Goal: Communication & Community: Connect with others

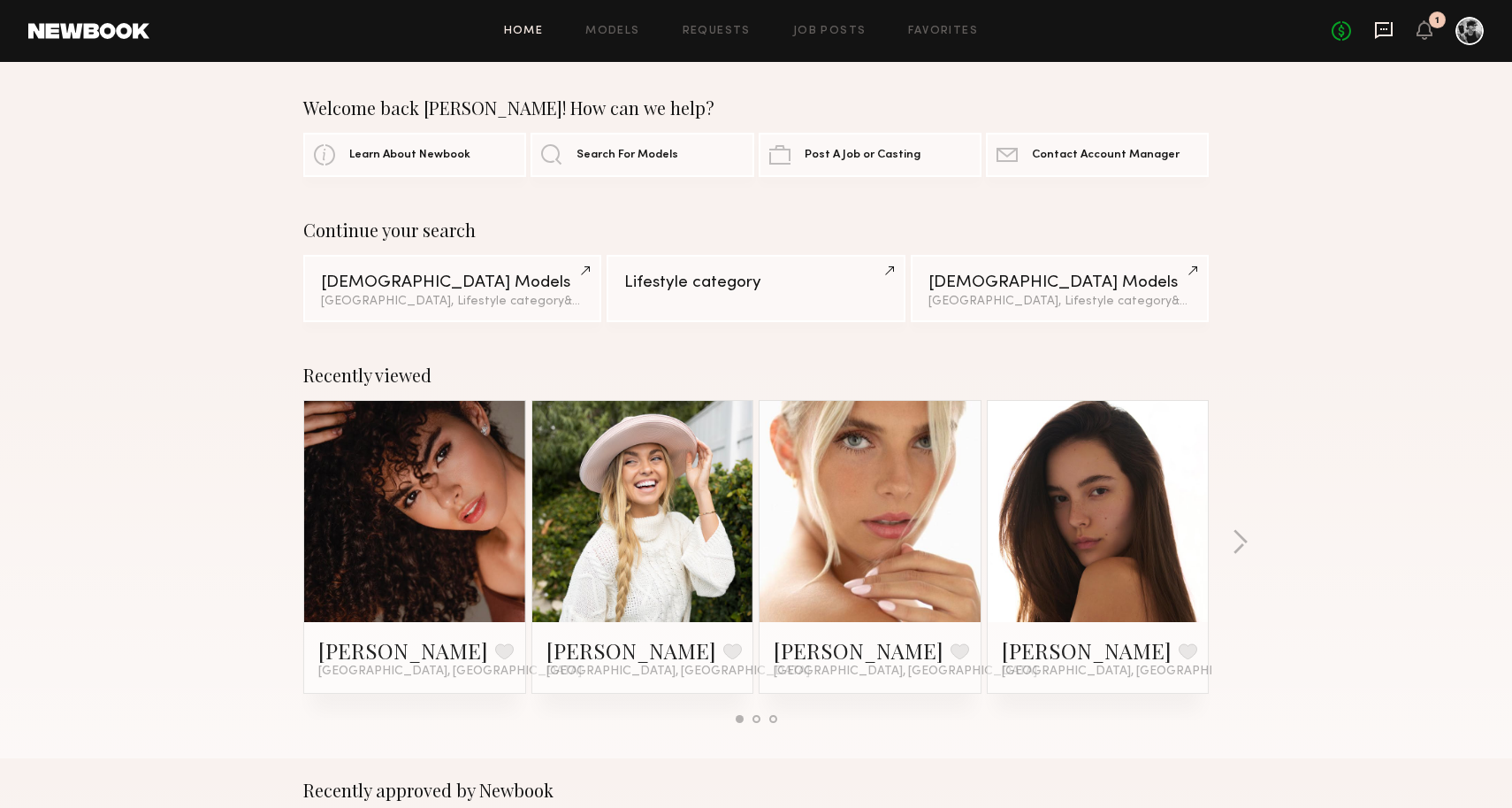
click at [1381, 27] on icon at bounding box center [1384, 29] width 20 height 20
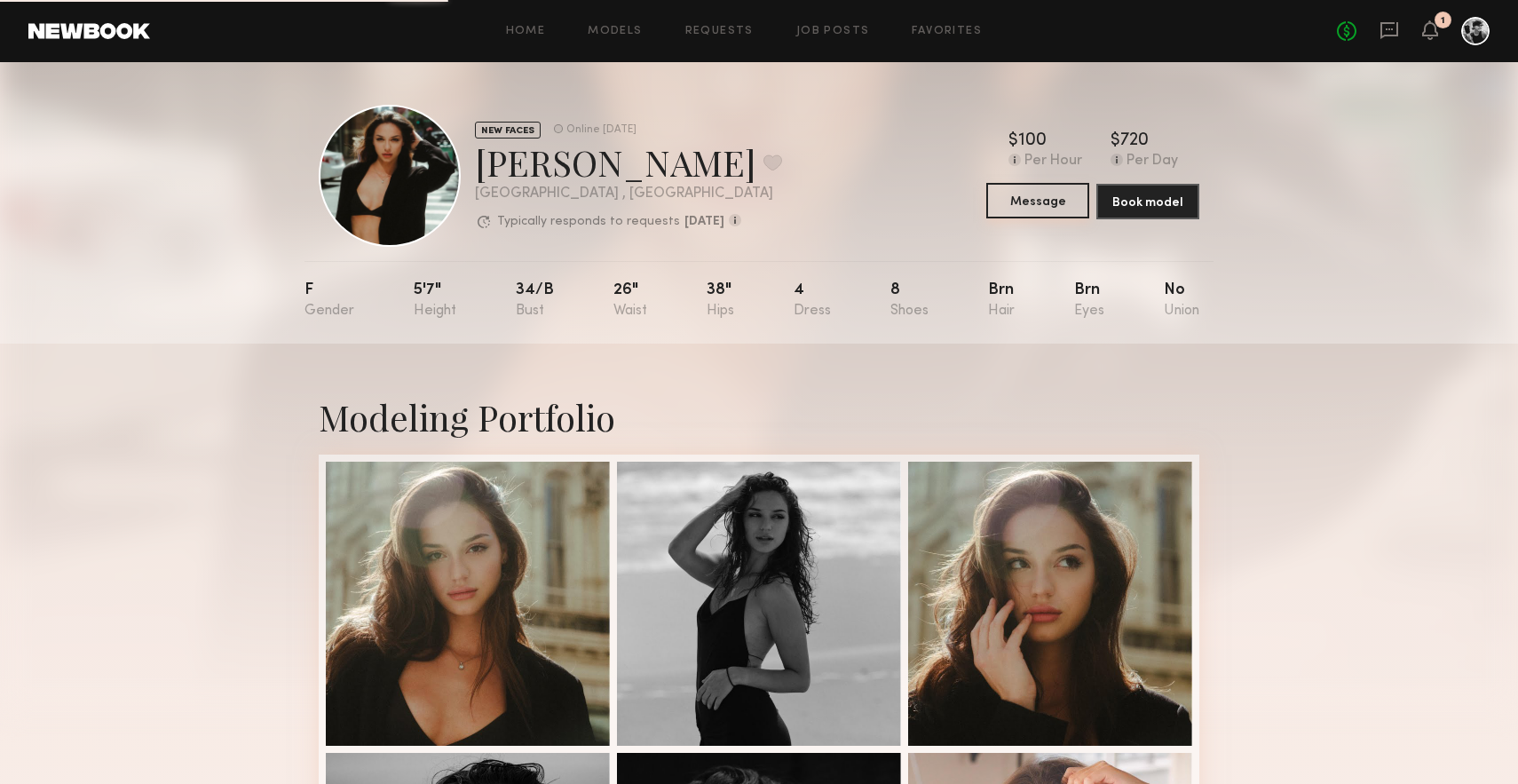
click at [1066, 206] on button "Message" at bounding box center [1037, 200] width 103 height 35
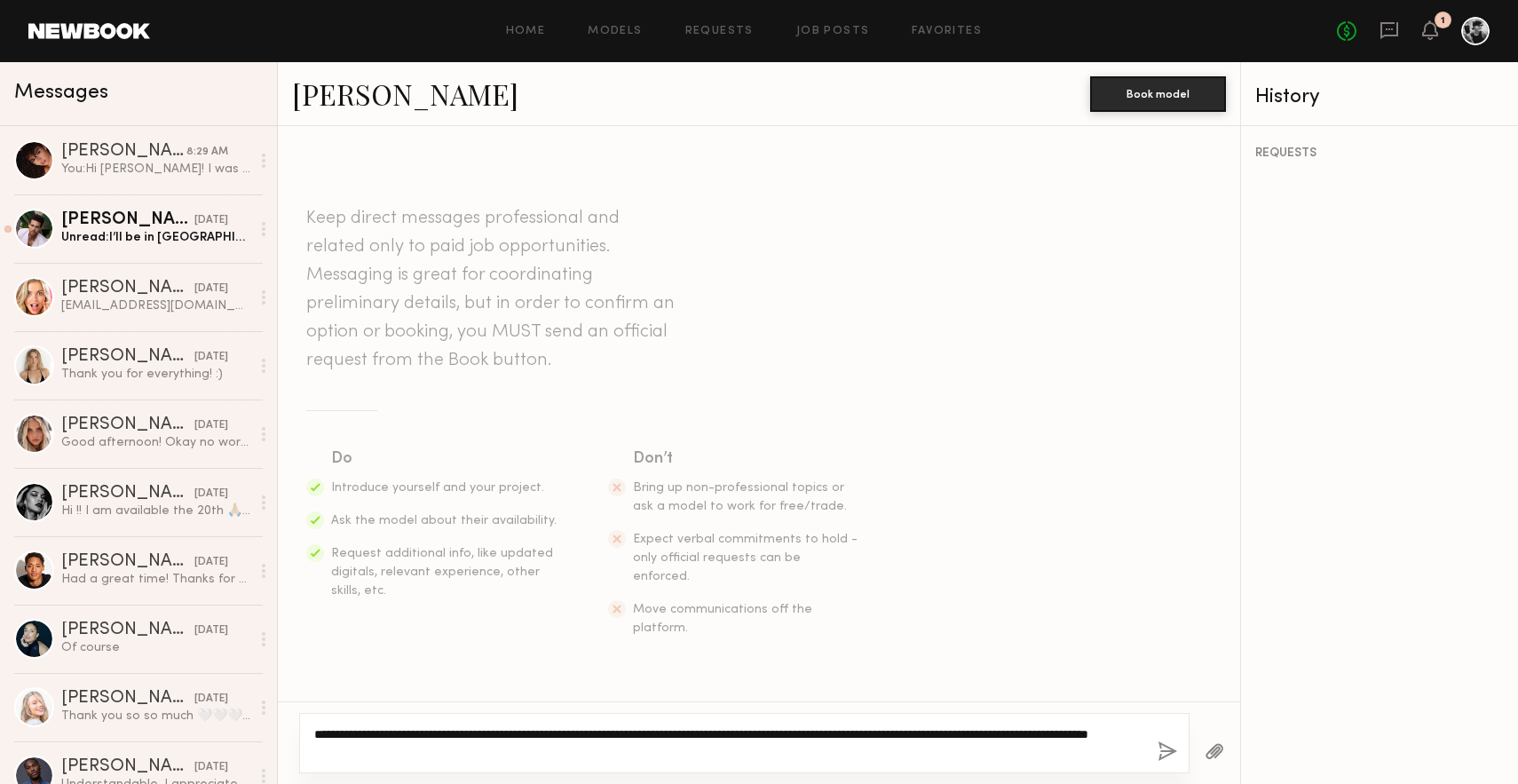
type textarea "**********"
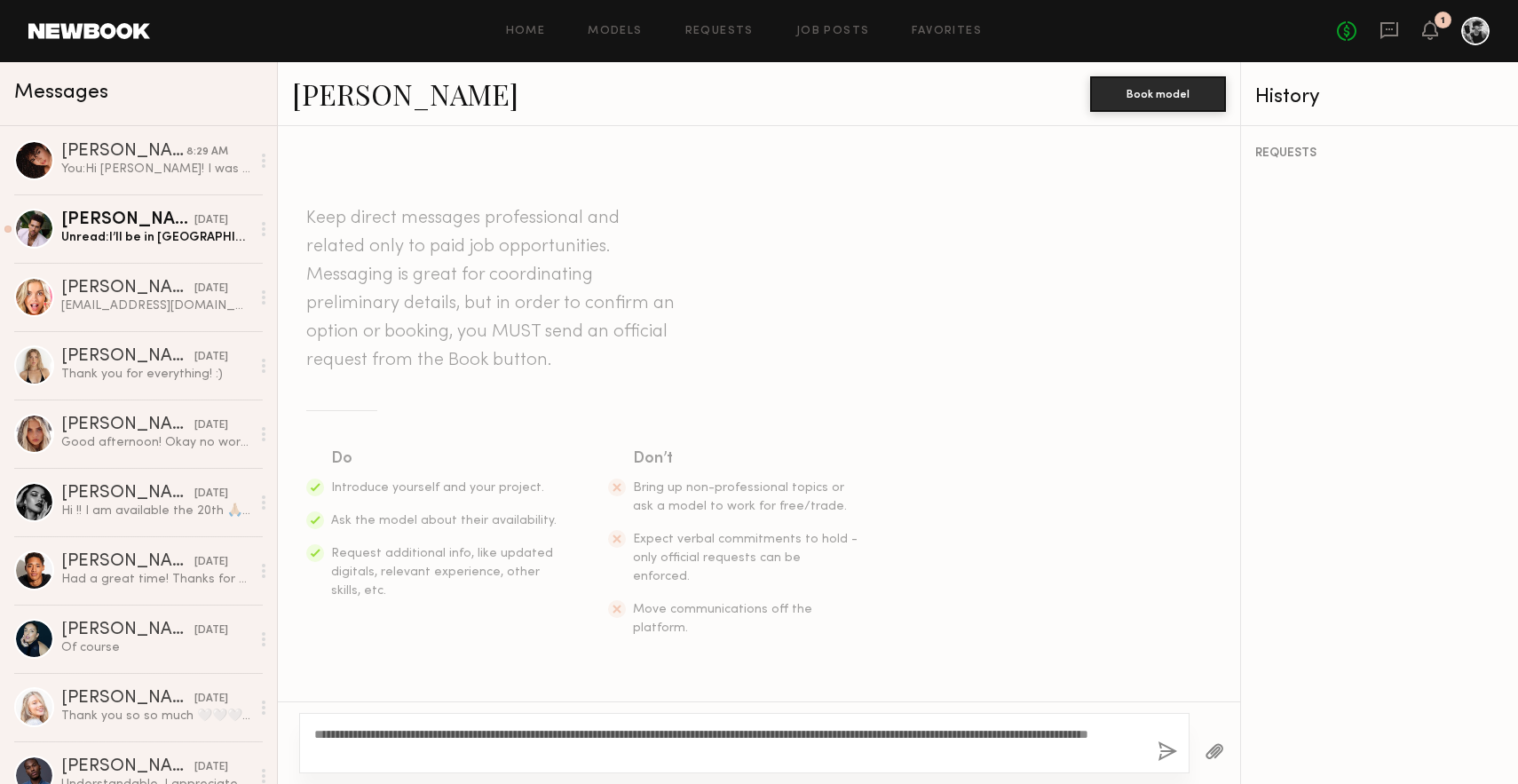
click at [1166, 753] on button "button" at bounding box center [1168, 752] width 20 height 22
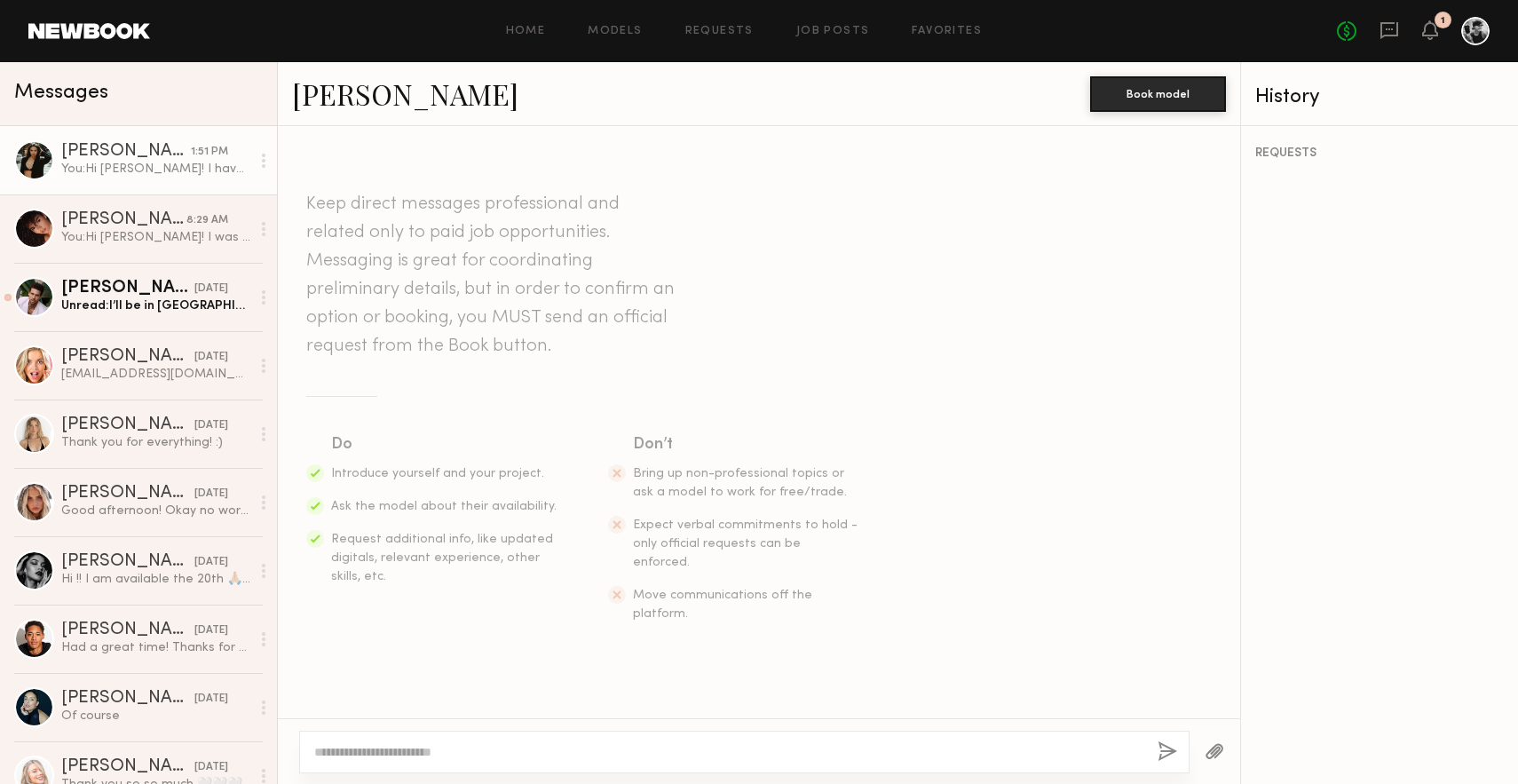
scroll to position [190, 0]
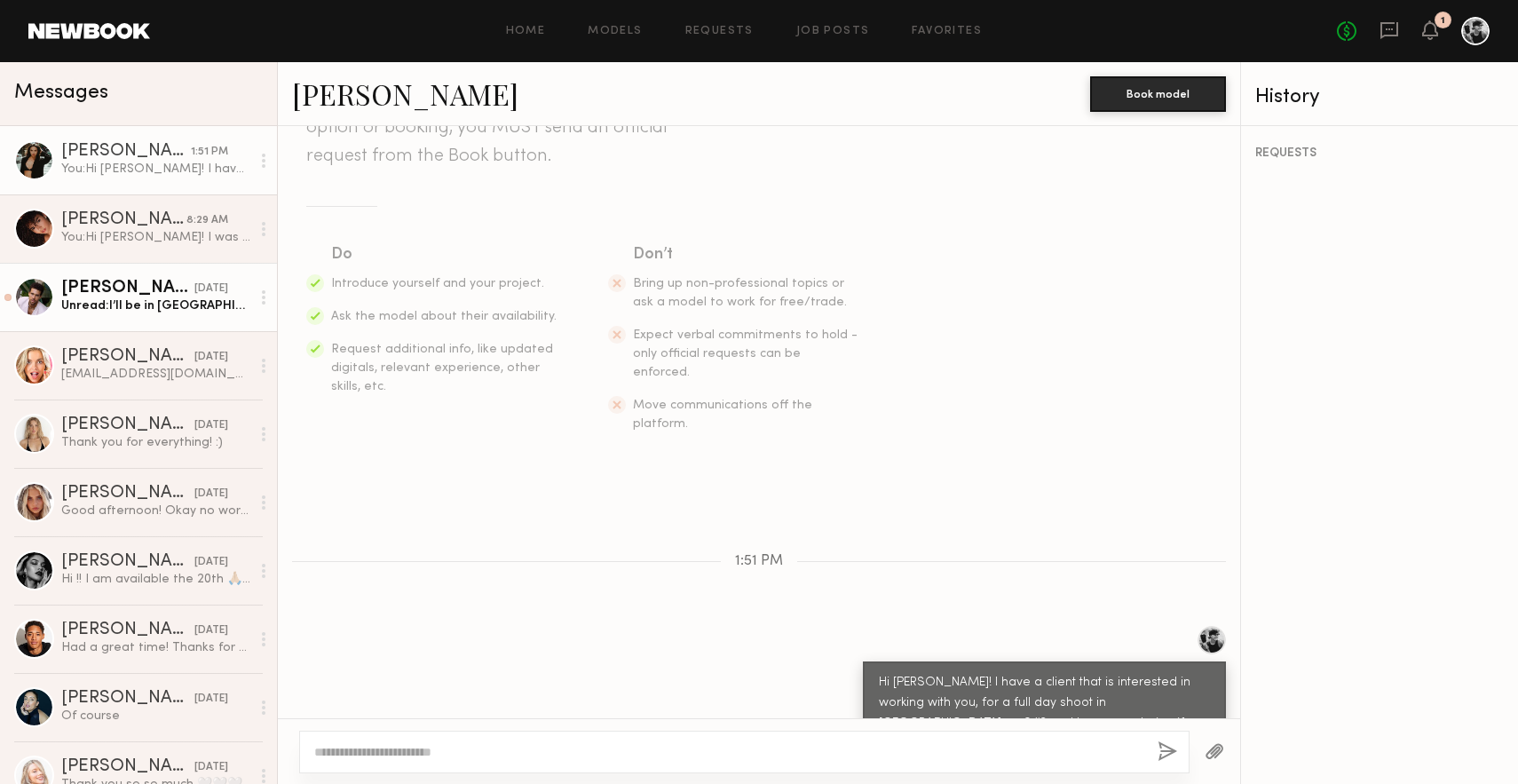
click at [196, 282] on div "[DATE]" at bounding box center [210, 289] width 33 height 17
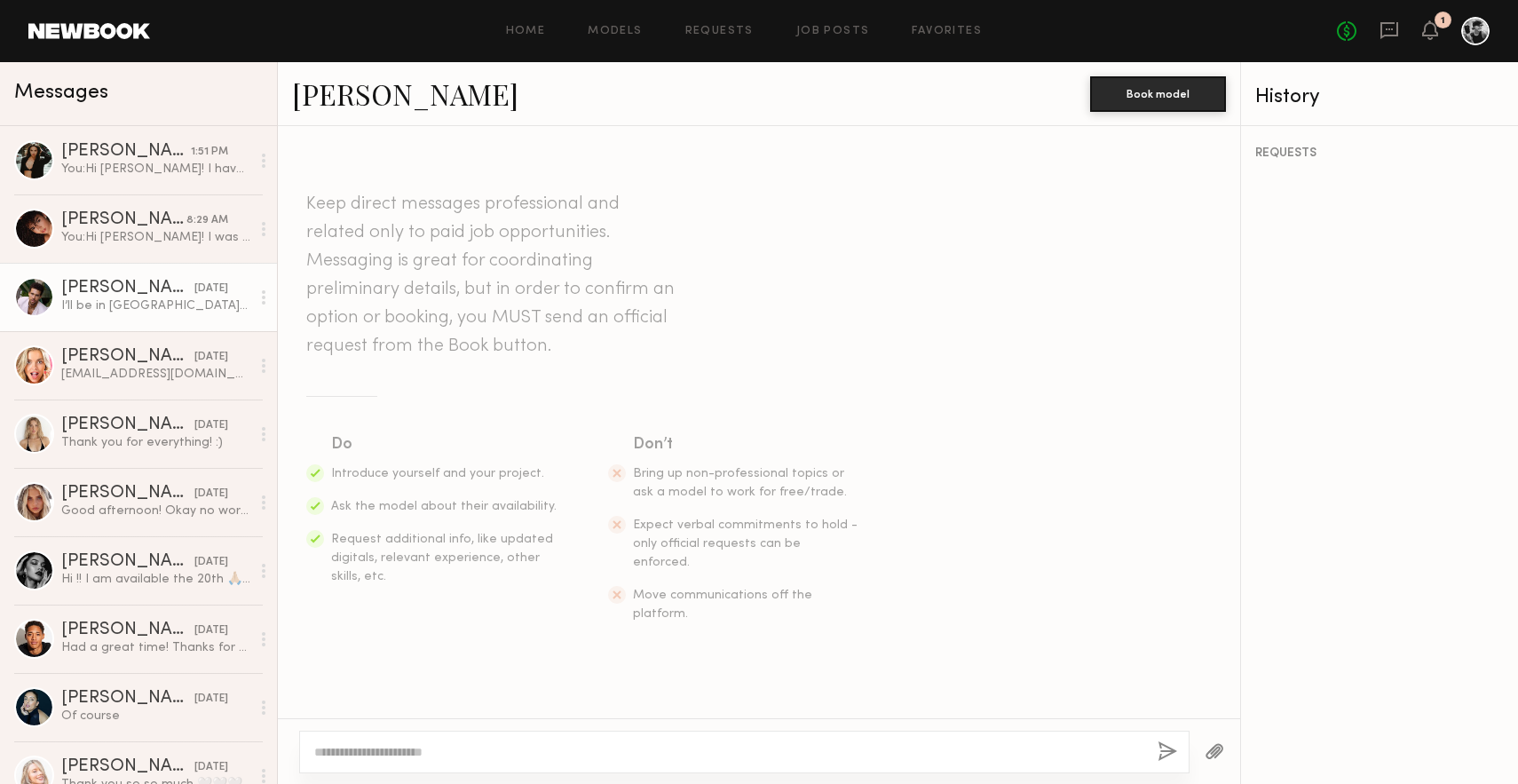
scroll to position [1004, 0]
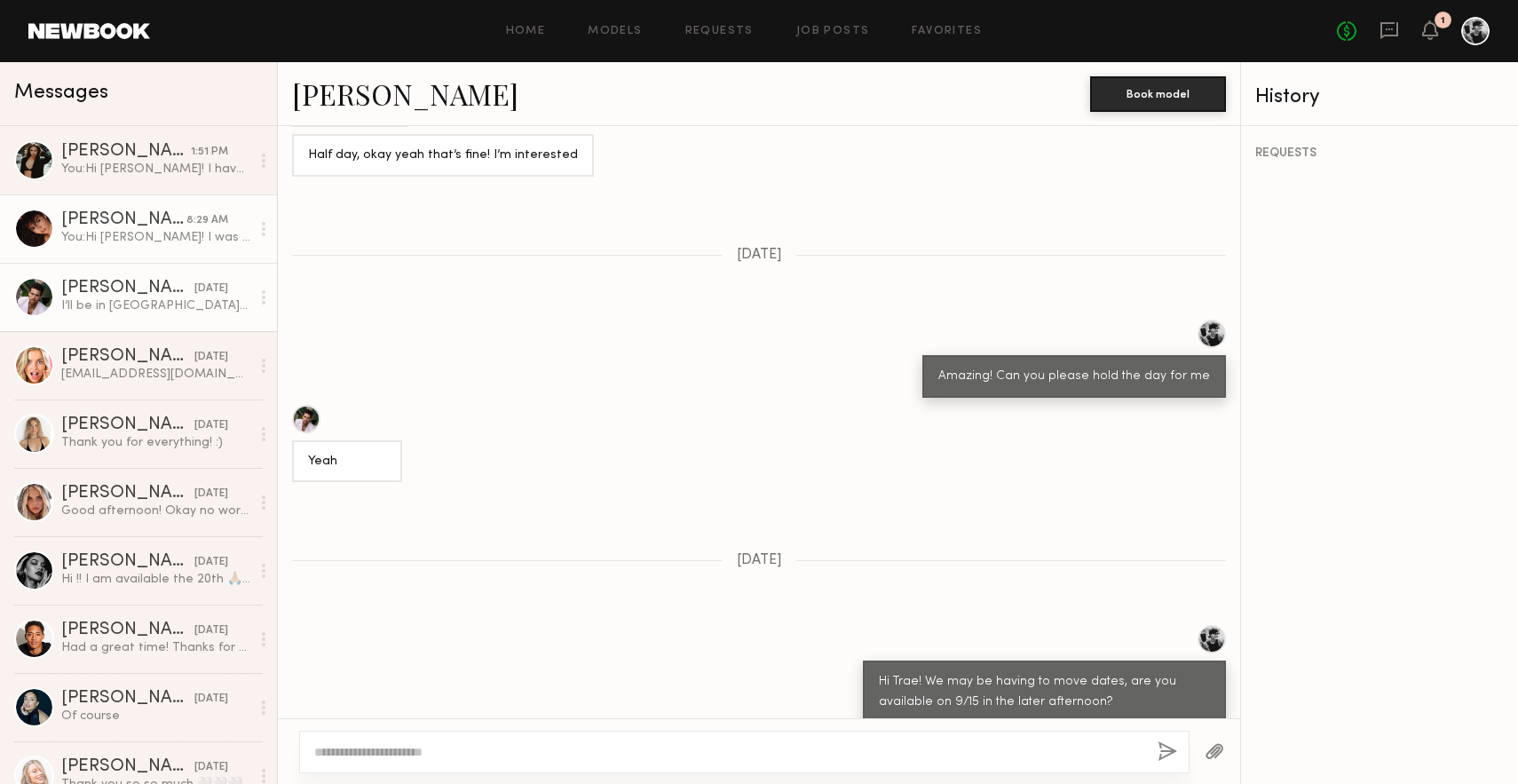
click at [221, 232] on div "You: Hi Agatha! I was wondering if you were available for a full day shoot on 9…" at bounding box center [155, 238] width 189 height 17
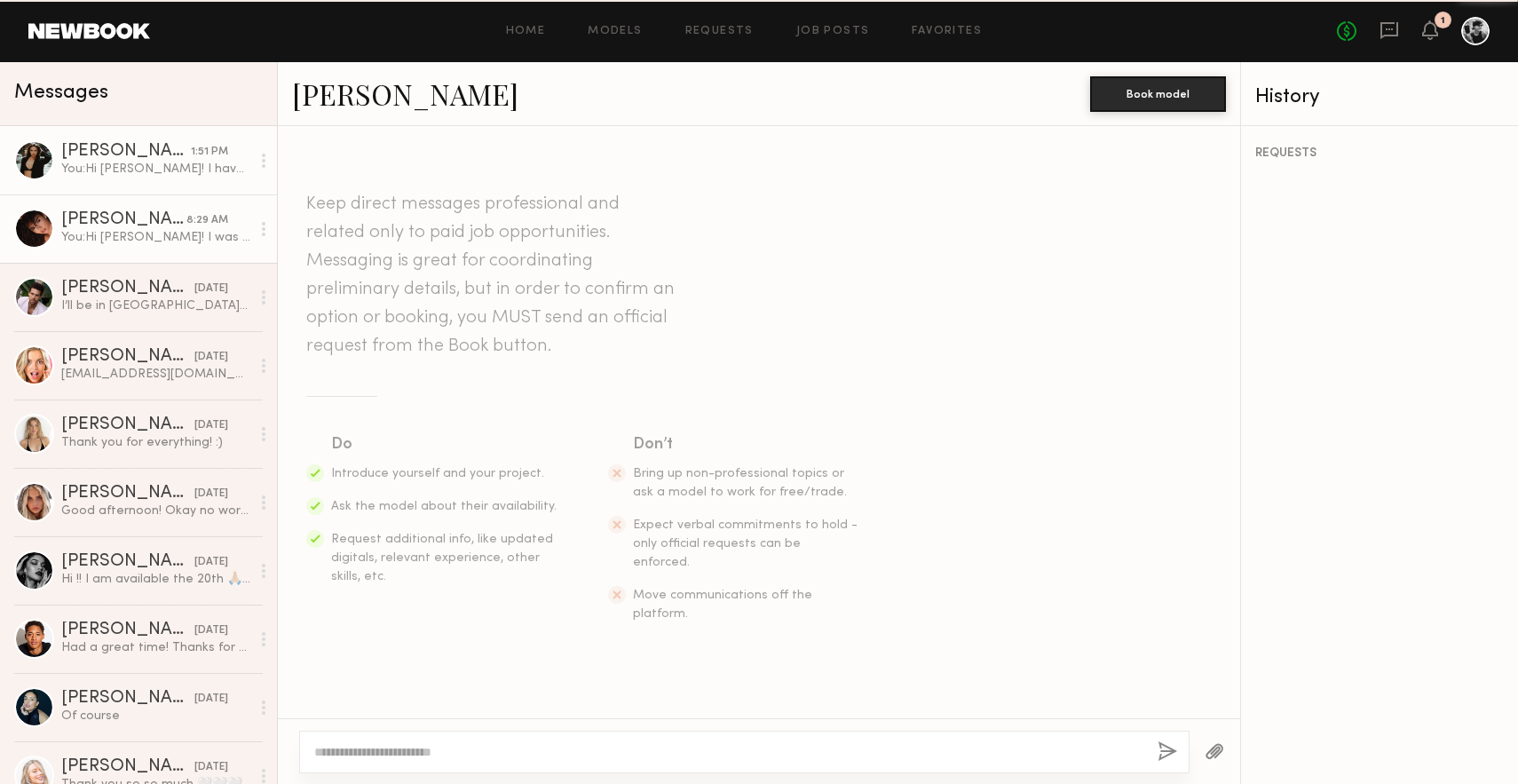
scroll to position [209, 0]
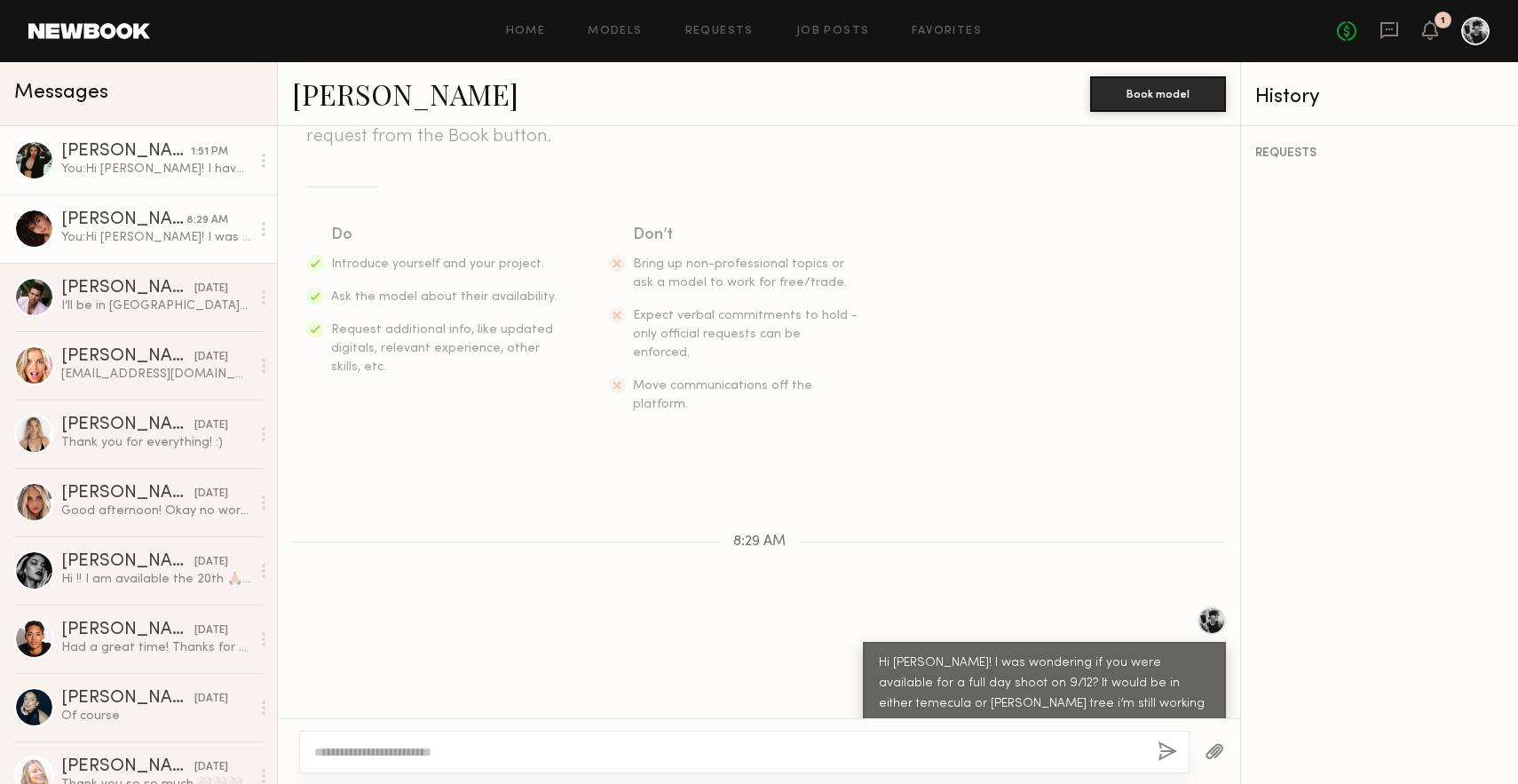
click at [194, 160] on div "1:51 PM" at bounding box center [209, 152] width 37 height 17
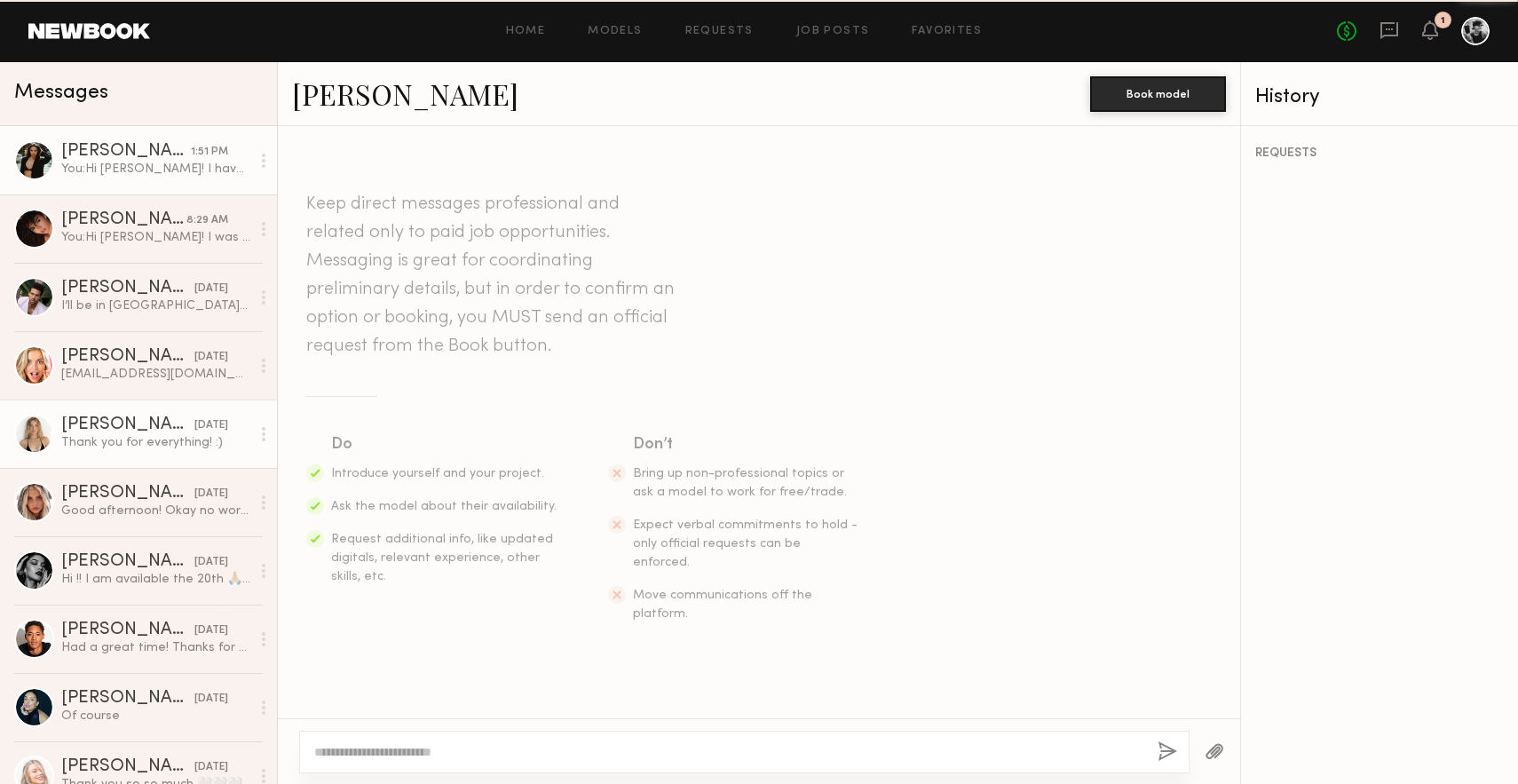
scroll to position [190, 0]
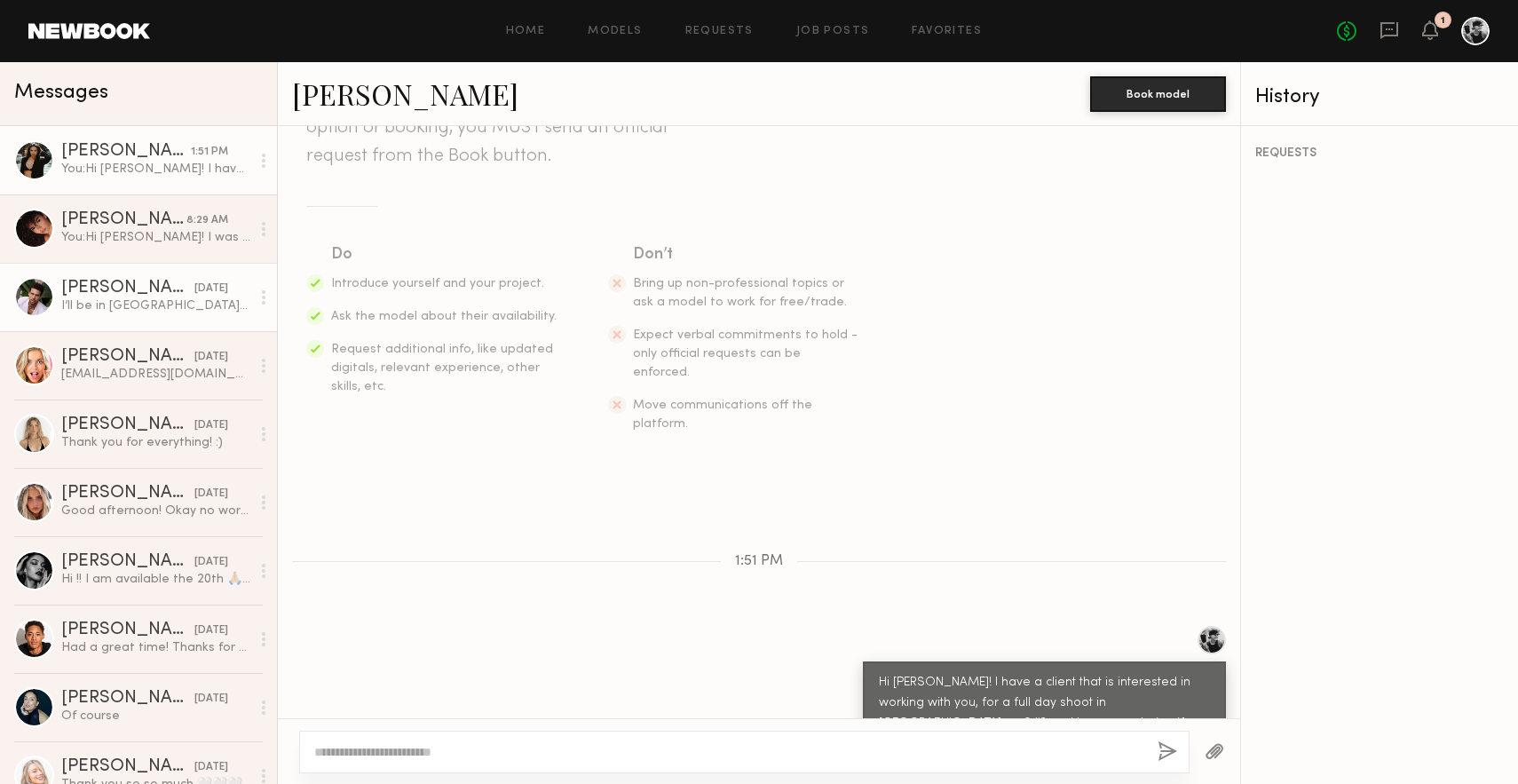
click at [145, 297] on div "[PERSON_NAME]" at bounding box center [128, 288] width 133 height 18
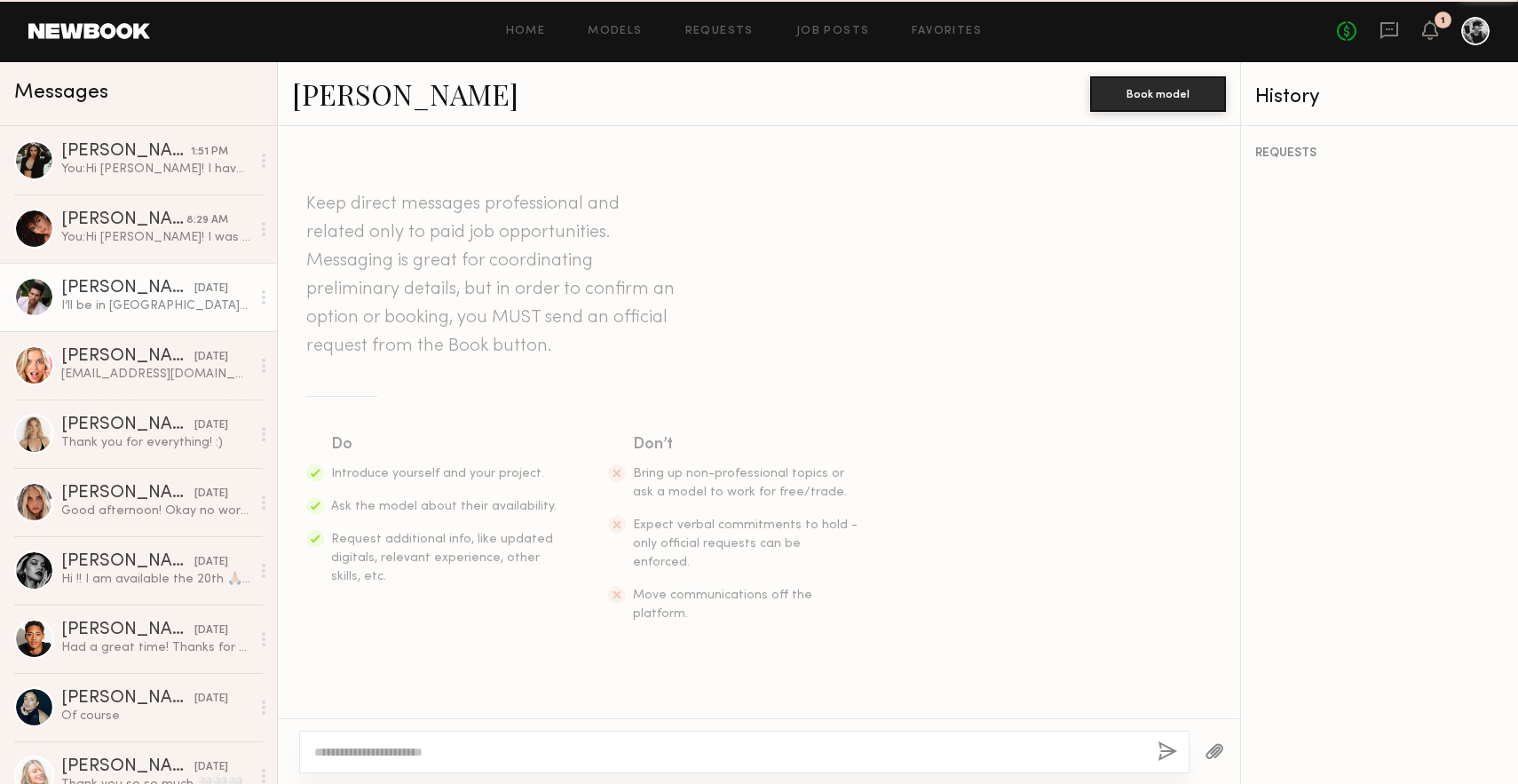
scroll to position [1004, 0]
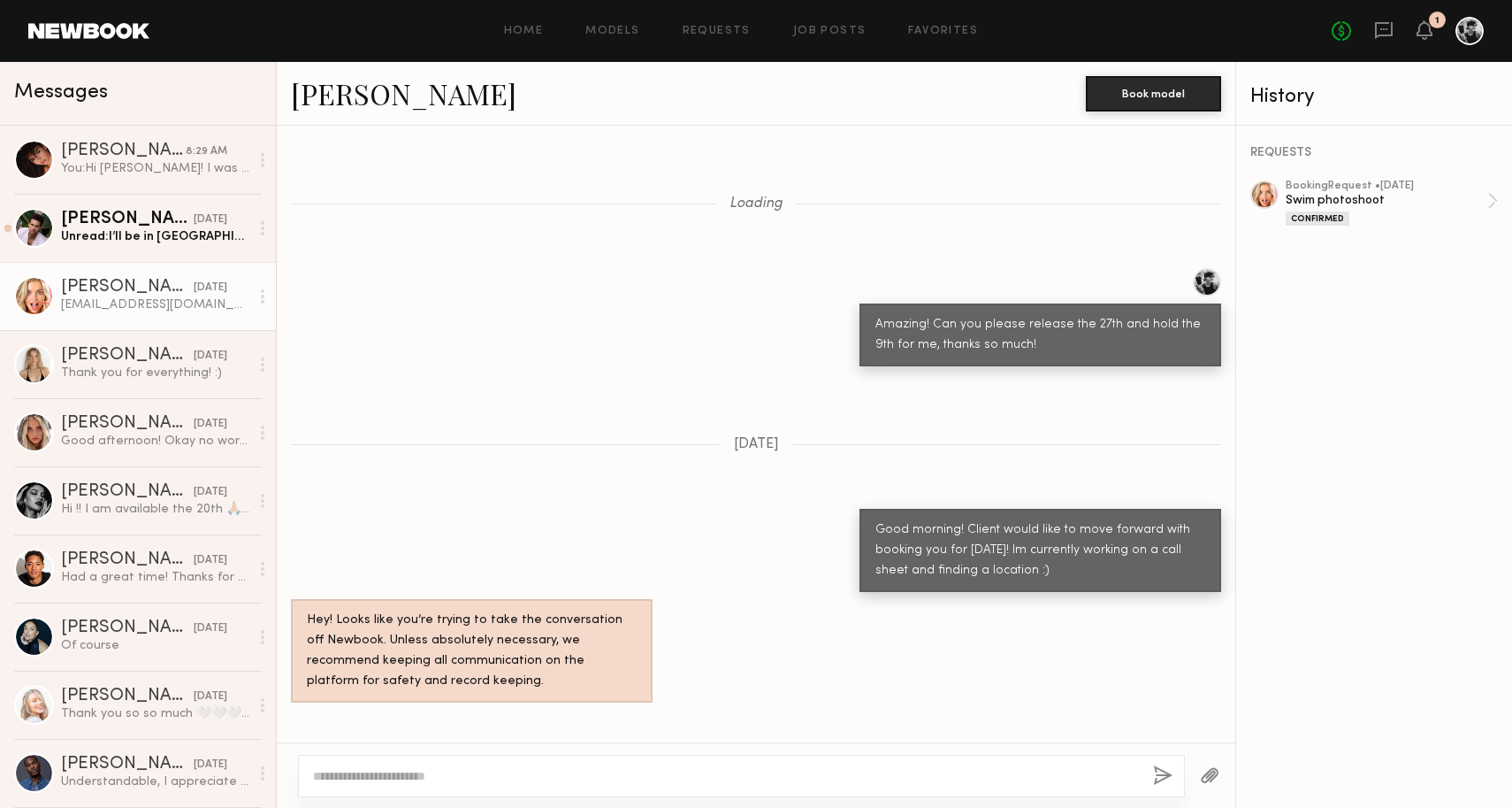
scroll to position [1056, 0]
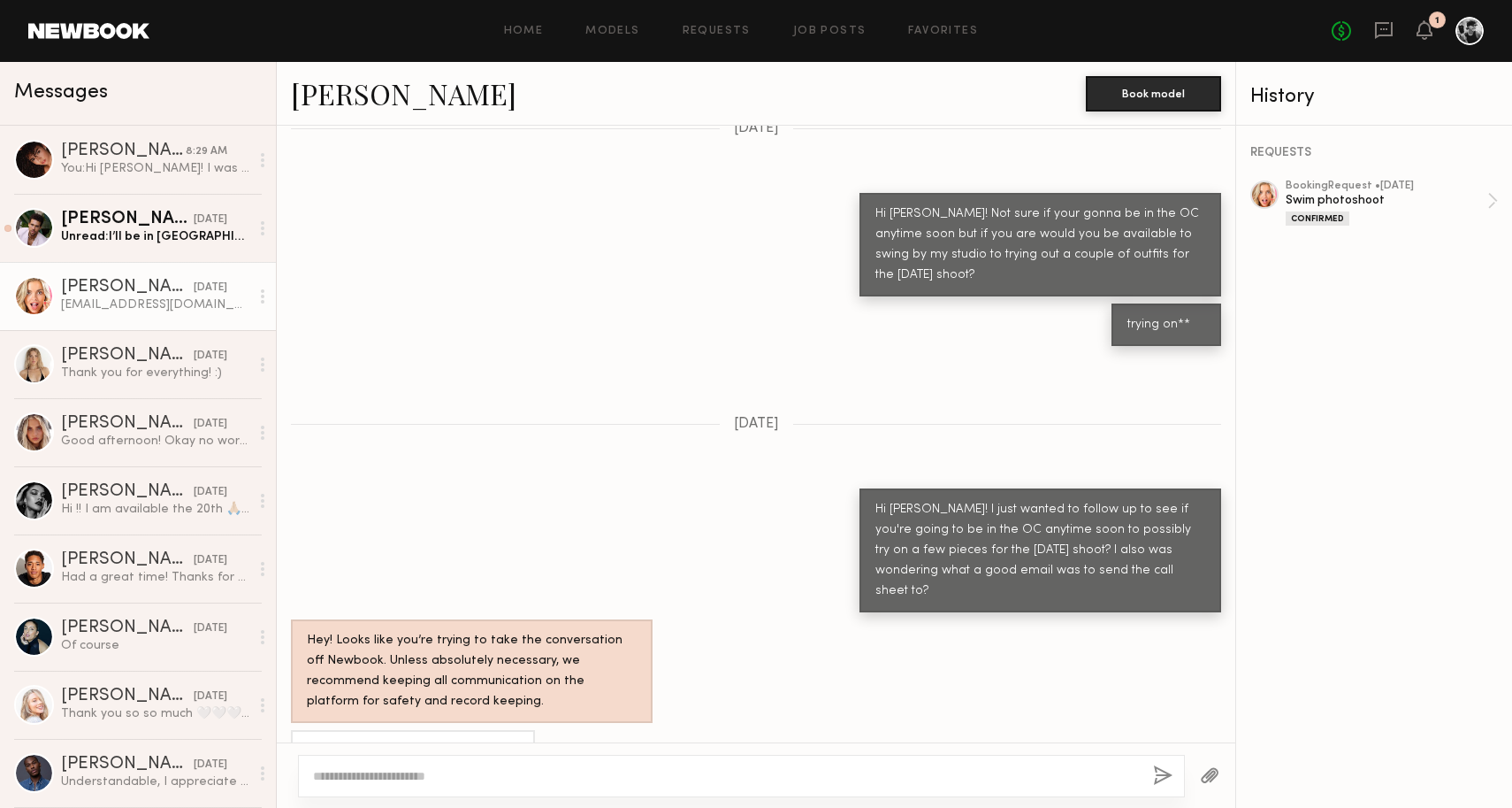
click at [584, 496] on div "Hi [PERSON_NAME]! I just wanted to follow up to see if you're going to be in th…" at bounding box center [756, 550] width 958 height 124
click at [190, 232] on div "Unread: I’ll be in [GEOGRAPHIC_DATA] for a shoot 15-18th" at bounding box center [155, 237] width 189 height 17
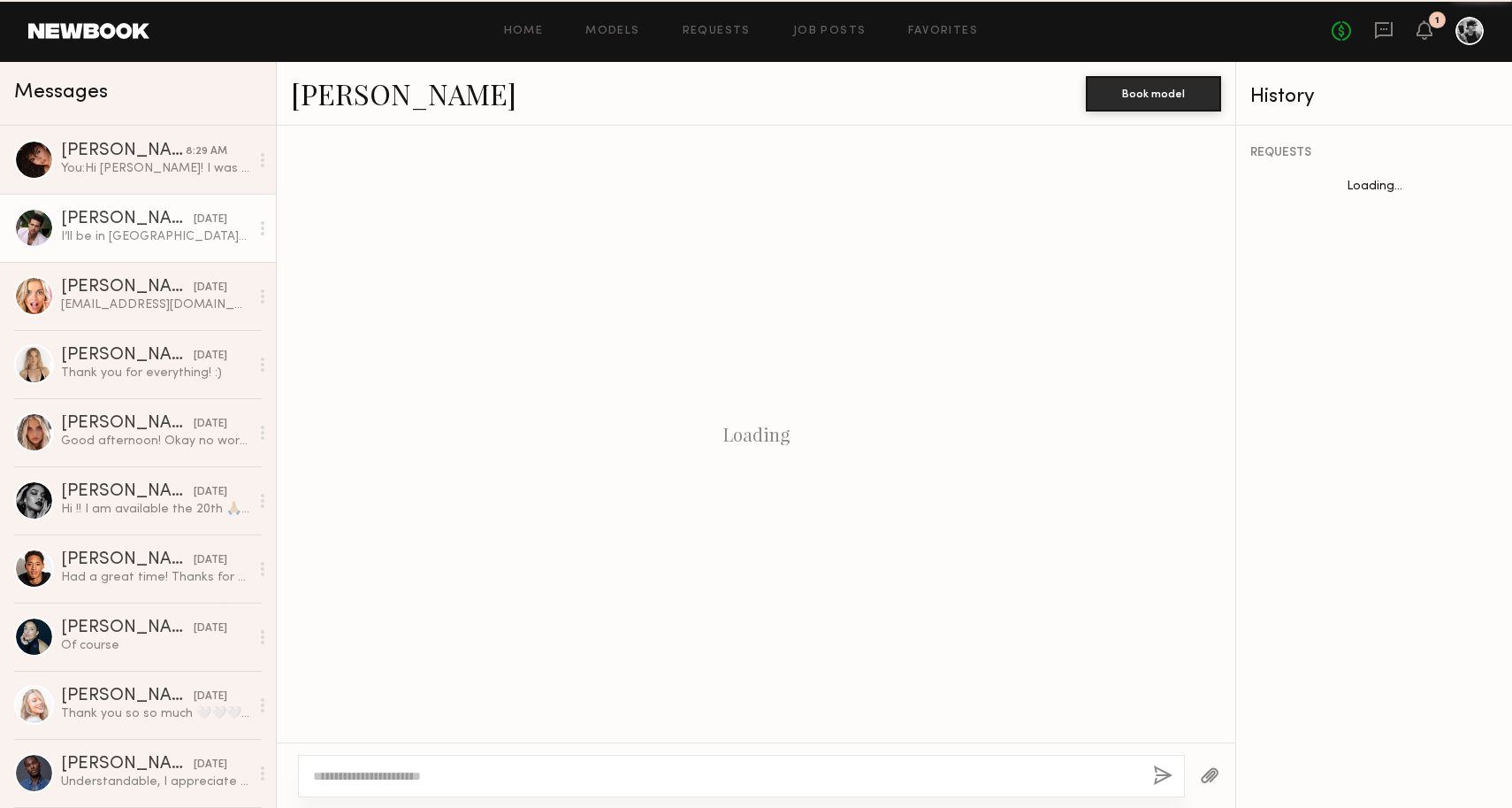
scroll to position [974, 0]
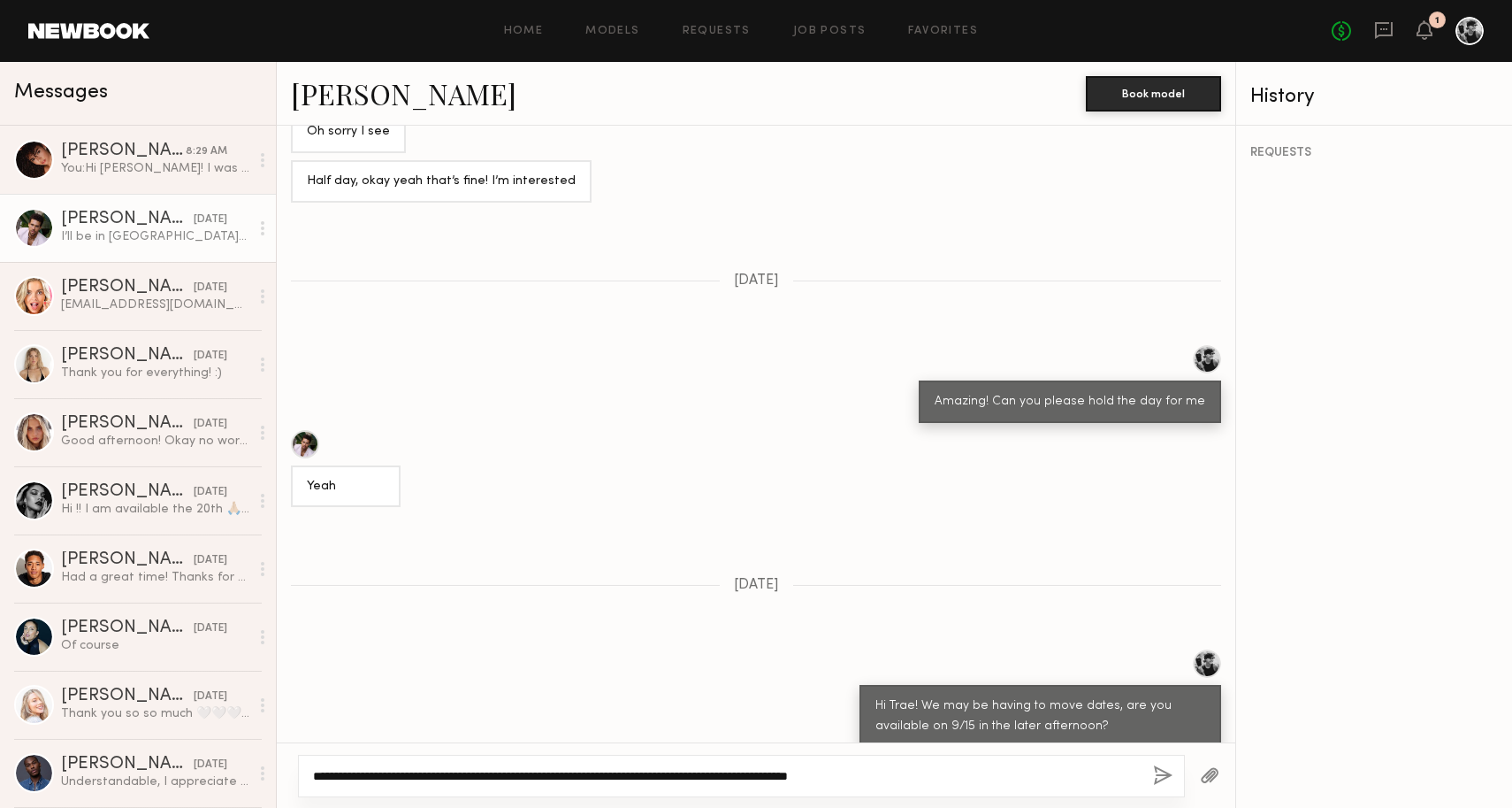
type textarea "**********"
click at [1157, 774] on button "button" at bounding box center [1163, 776] width 20 height 22
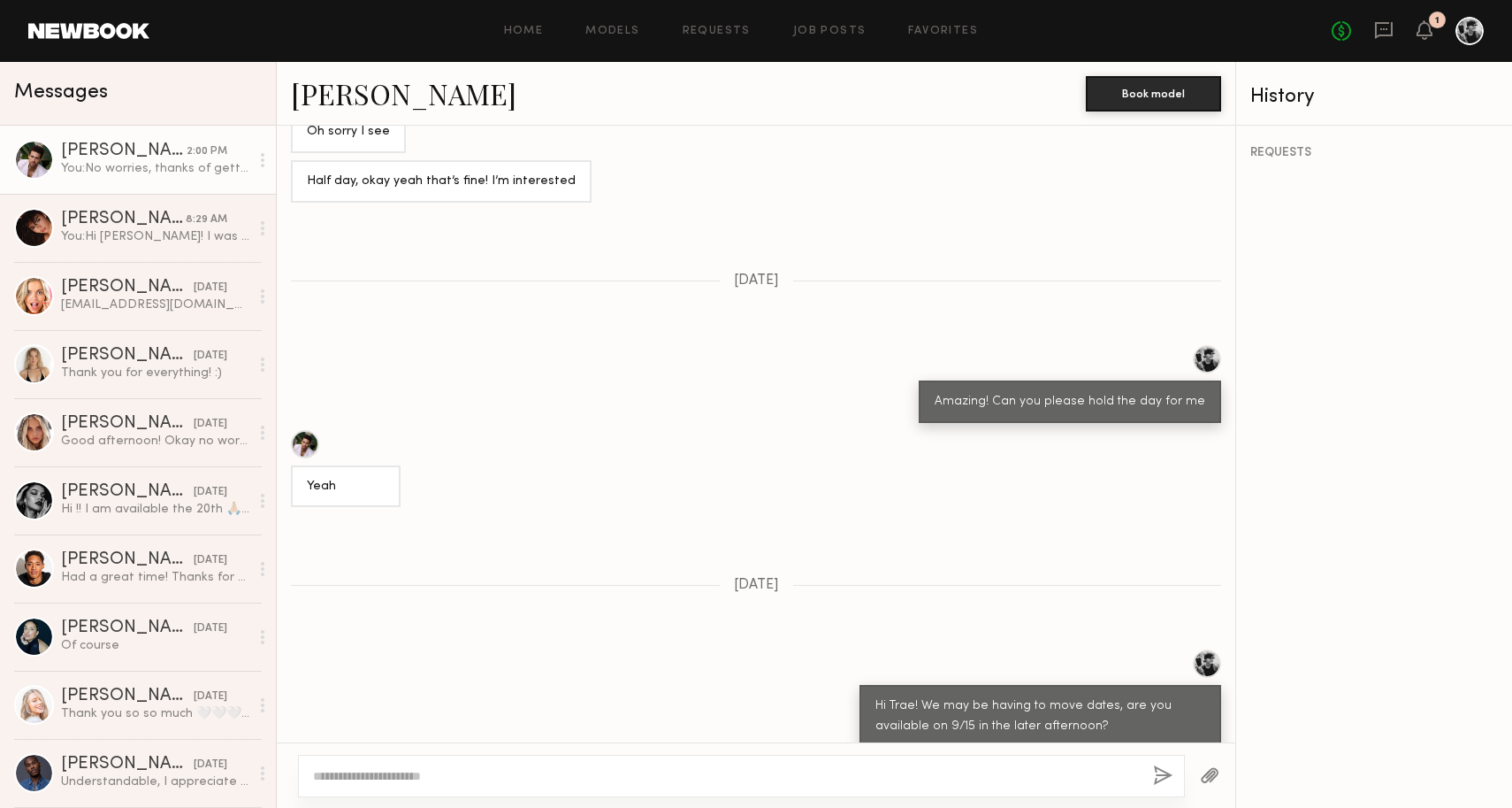
scroll to position [1349, 0]
